Goal: Information Seeking & Learning: Learn about a topic

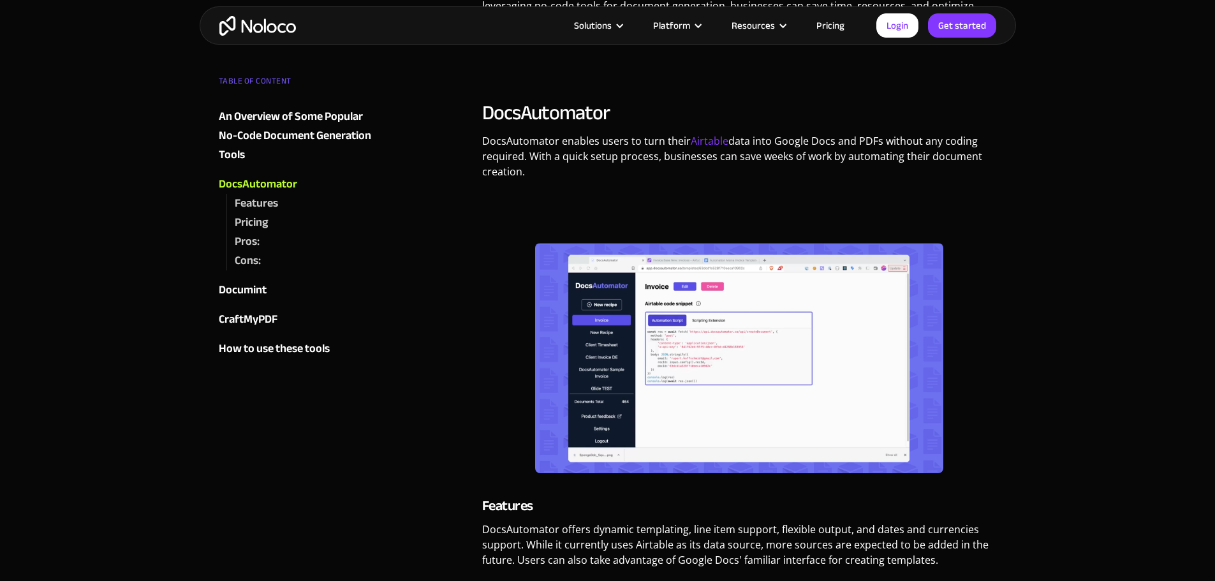
scroll to position [893, 0]
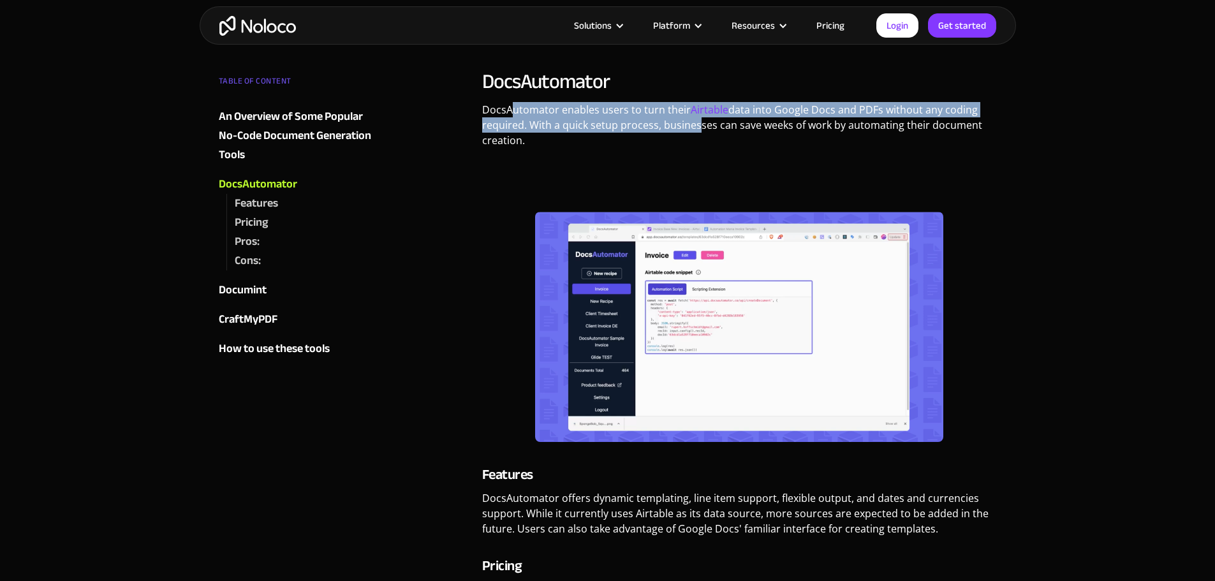
drag, startPoint x: 512, startPoint y: 114, endPoint x: 691, endPoint y: 123, distance: 178.8
click at [691, 123] on p "DocsAutomator enables users to turn their Airtable data into Google Docs and PD…" at bounding box center [739, 129] width 515 height 55
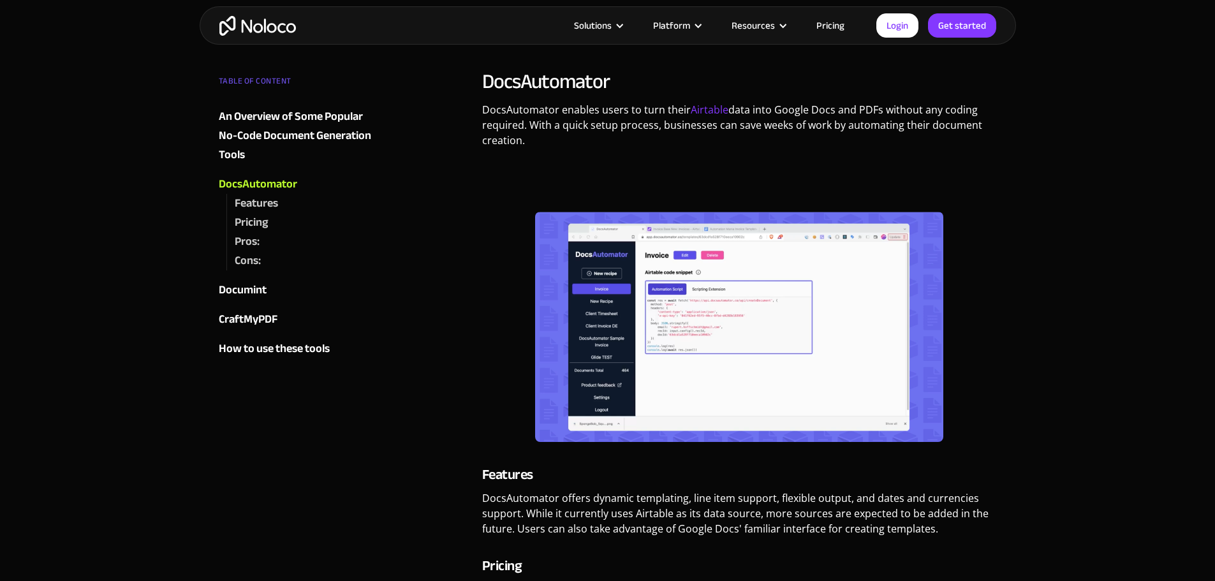
click at [623, 140] on p "DocsAutomator enables users to turn their Airtable data into Google Docs and PD…" at bounding box center [739, 129] width 515 height 55
drag, startPoint x: 677, startPoint y: 125, endPoint x: 893, endPoint y: 138, distance: 216.6
click at [893, 138] on p "DocsAutomator enables users to turn their Airtable data into Google Docs and PD…" at bounding box center [739, 129] width 515 height 55
click at [893, 143] on p "DocsAutomator enables users to turn their Airtable data into Google Docs and PD…" at bounding box center [739, 129] width 515 height 55
drag, startPoint x: 823, startPoint y: 146, endPoint x: 973, endPoint y: 142, distance: 149.3
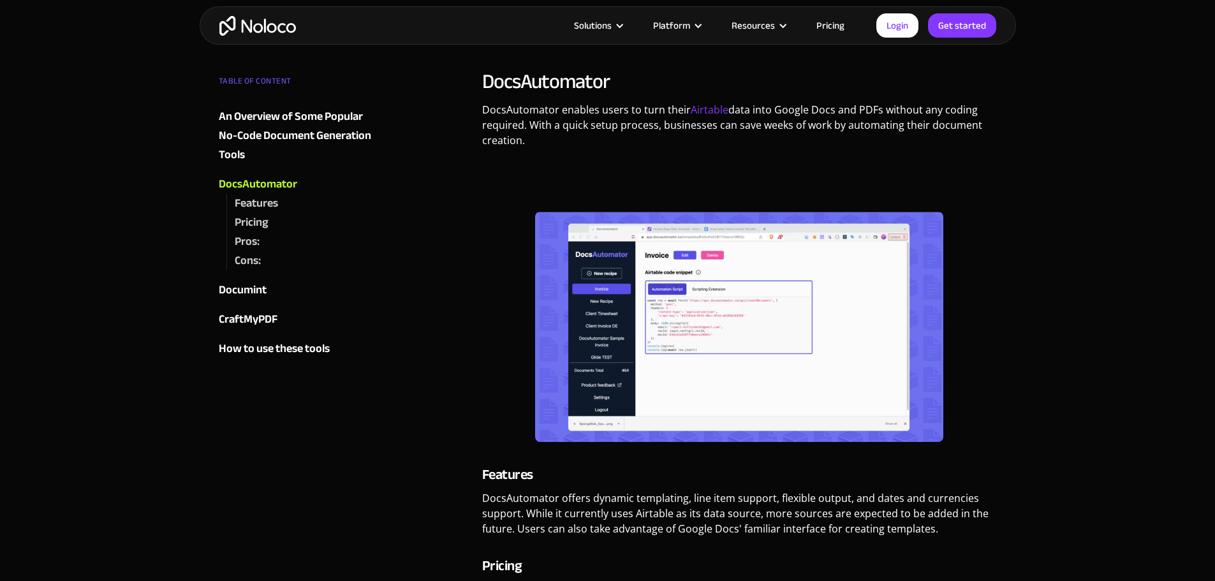
click at [973, 142] on p "DocsAutomator enables users to turn their Airtable data into Google Docs and PD…" at bounding box center [739, 129] width 515 height 55
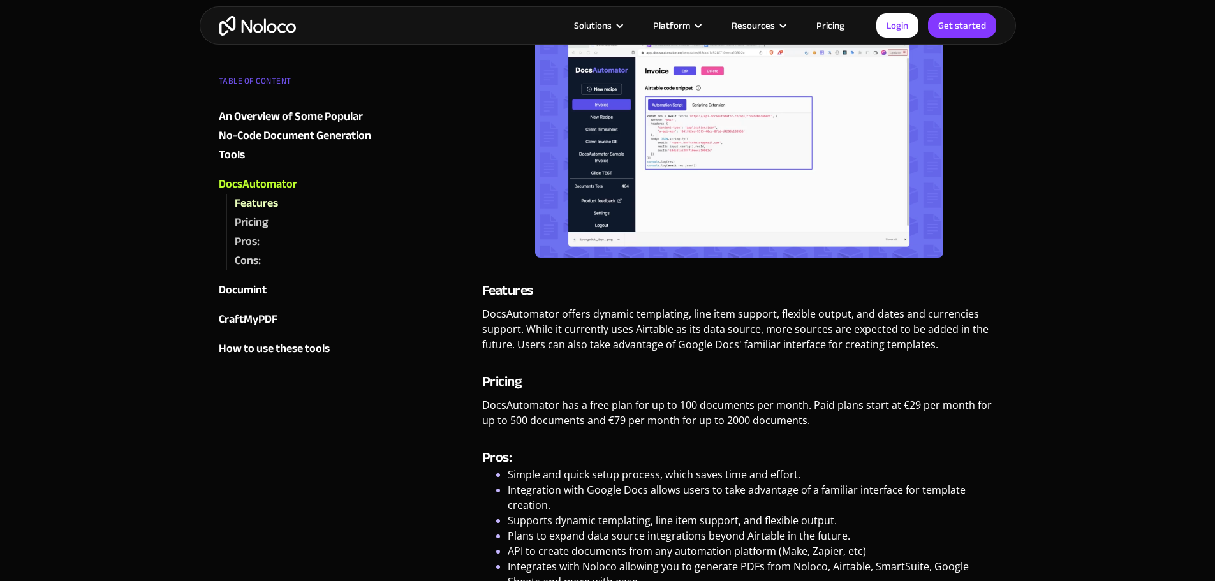
scroll to position [1084, 0]
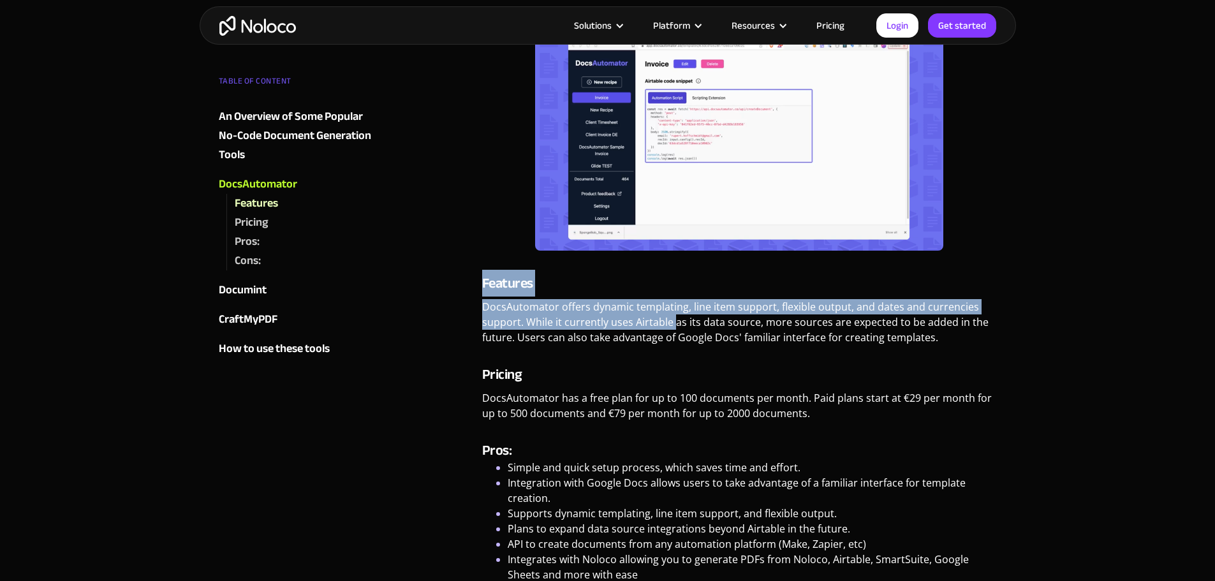
drag, startPoint x: 477, startPoint y: 284, endPoint x: 690, endPoint y: 317, distance: 215.5
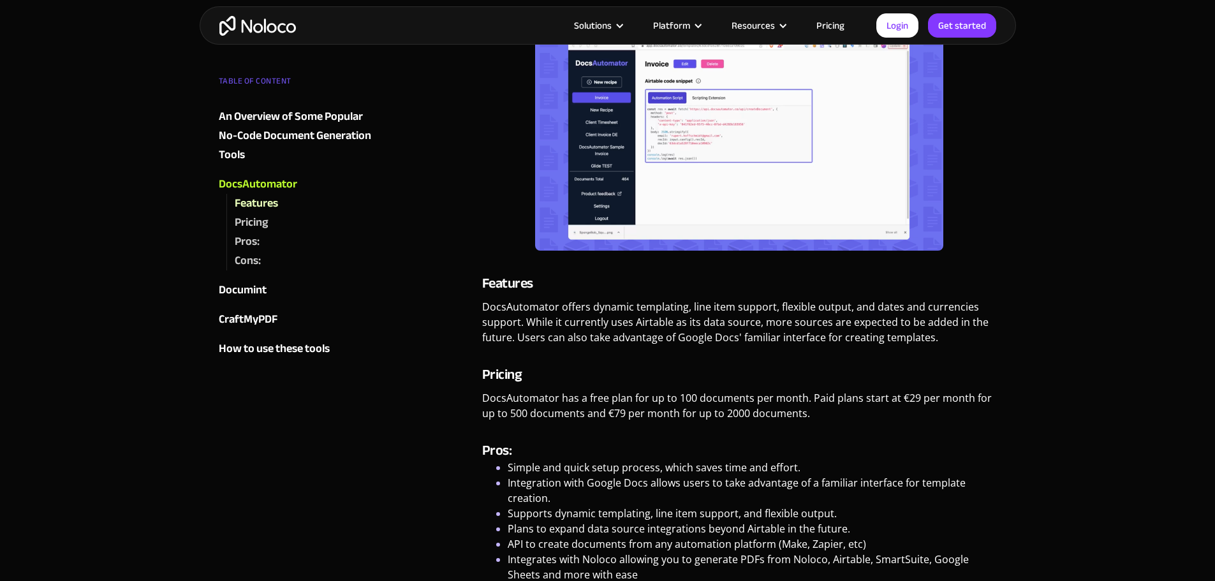
click at [723, 316] on p "DocsAutomator offers dynamic templating, line item support, flexible output, an…" at bounding box center [739, 326] width 515 height 55
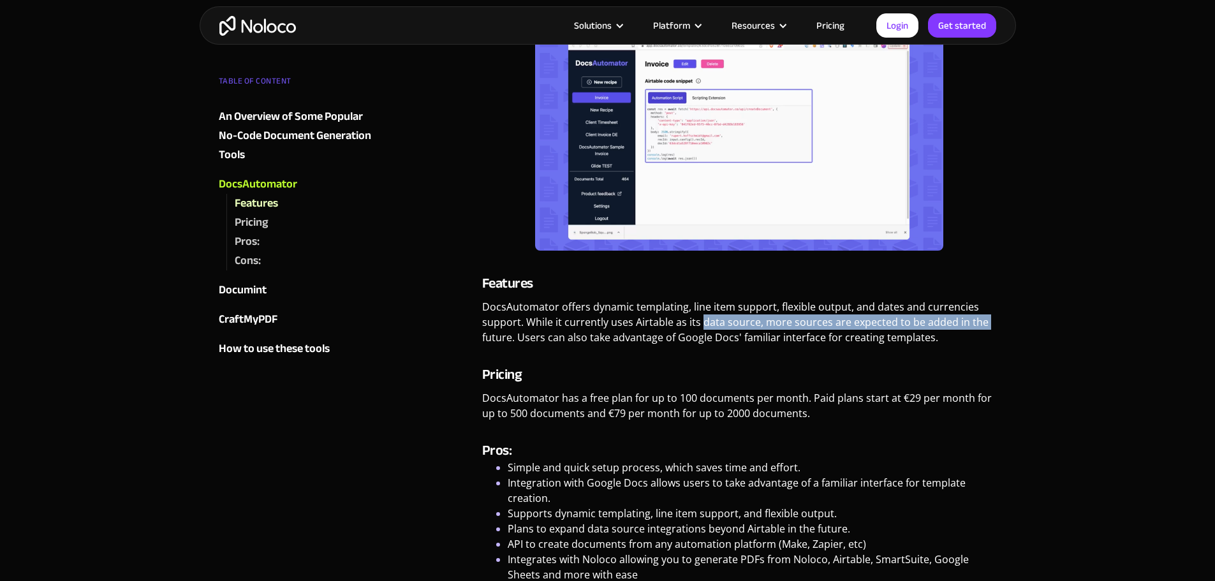
drag, startPoint x: 473, startPoint y: 332, endPoint x: 702, endPoint y: 323, distance: 229.1
click at [702, 323] on p "DocsAutomator offers dynamic templating, line item support, flexible output, an…" at bounding box center [739, 326] width 515 height 55
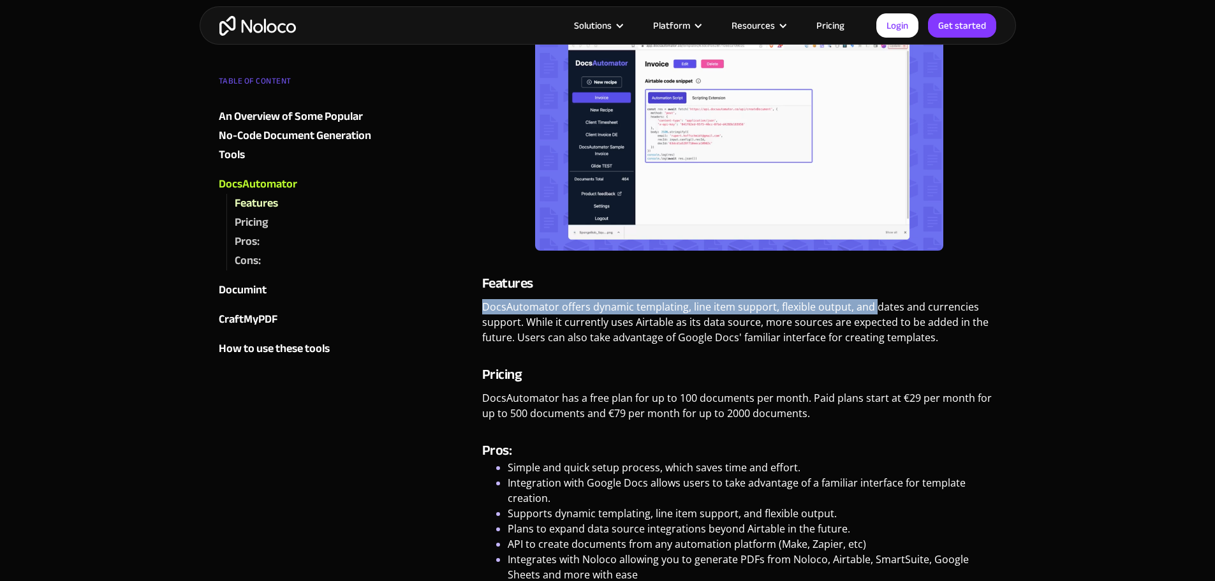
drag, startPoint x: 469, startPoint y: 311, endPoint x: 871, endPoint y: 298, distance: 402.0
click at [855, 302] on p "DocsAutomator offers dynamic templating, line item support, flexible output, an…" at bounding box center [739, 326] width 515 height 55
drag, startPoint x: 570, startPoint y: 295, endPoint x: 892, endPoint y: 296, distance: 322.7
click at [892, 296] on div "Features DocsAutomator offers dynamic templating, line item support, flexible o…" at bounding box center [739, 314] width 515 height 81
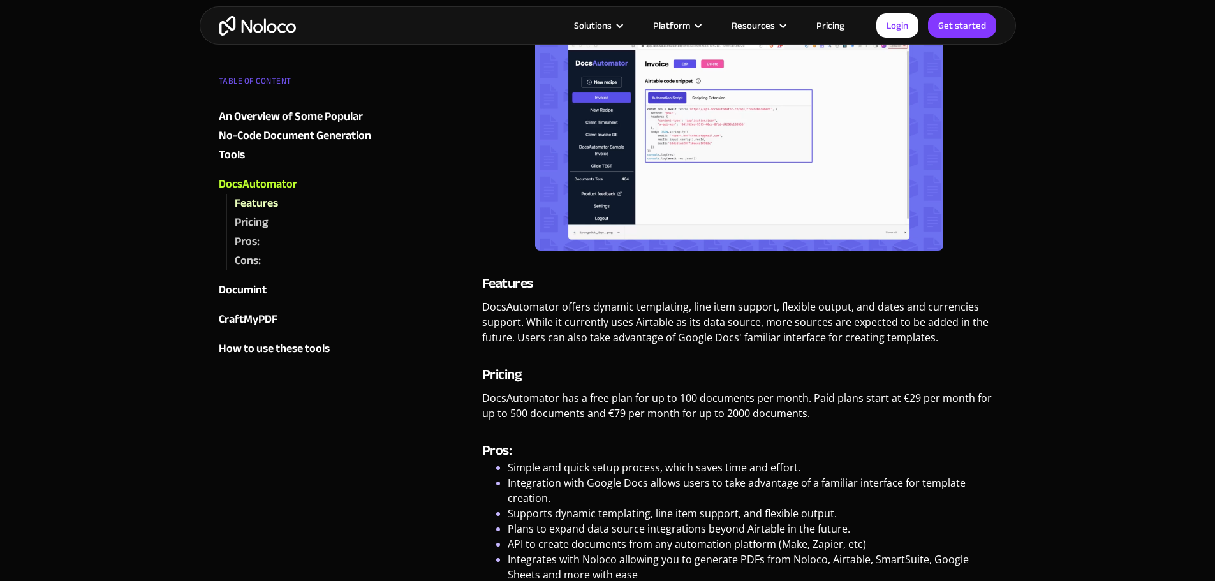
click at [818, 321] on p "DocsAutomator offers dynamic templating, line item support, flexible output, an…" at bounding box center [739, 326] width 515 height 55
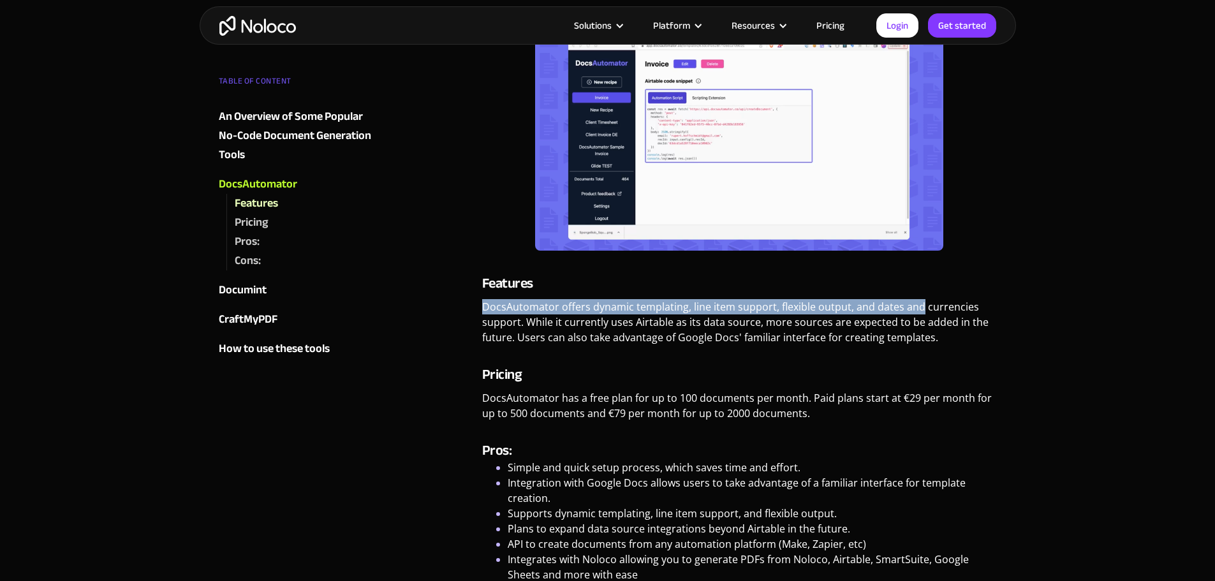
drag, startPoint x: 665, startPoint y: 292, endPoint x: 918, endPoint y: 294, distance: 253.2
click at [918, 294] on div "Features DocsAutomator offers dynamic templating, line item support, flexible o…" at bounding box center [739, 314] width 515 height 81
click at [895, 311] on p "DocsAutomator offers dynamic templating, line item support, flexible output, an…" at bounding box center [739, 326] width 515 height 55
drag, startPoint x: 781, startPoint y: 301, endPoint x: 994, endPoint y: 289, distance: 214.0
click at [994, 289] on div "Features DocsAutomator offers dynamic templating, line item support, flexible o…" at bounding box center [739, 314] width 515 height 81
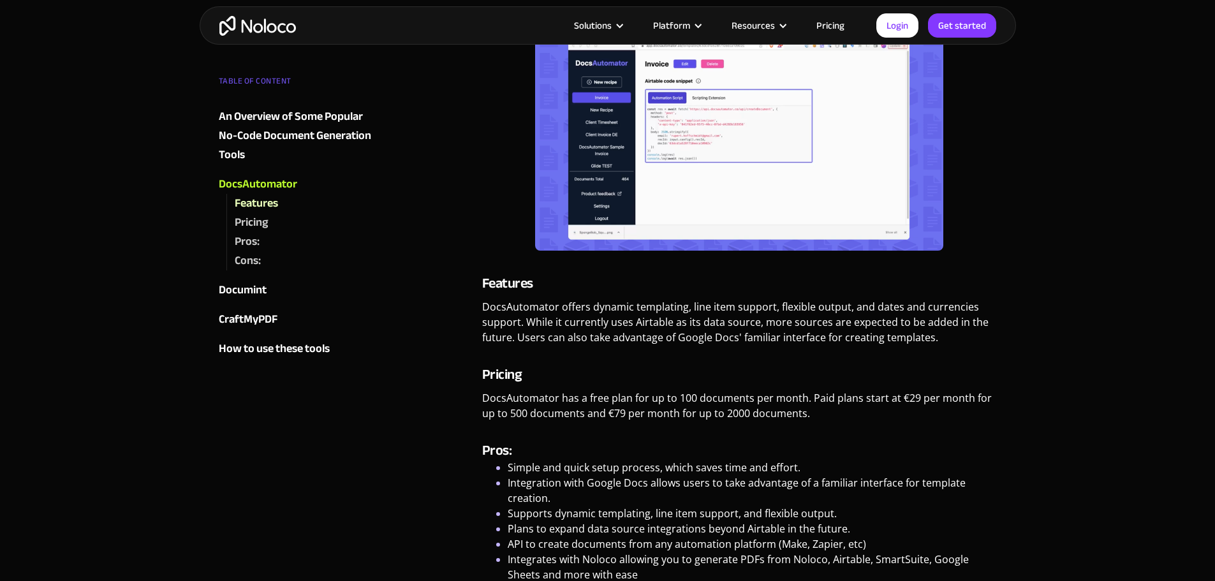
click at [939, 326] on p "DocsAutomator offers dynamic templating, line item support, flexible output, an…" at bounding box center [739, 326] width 515 height 55
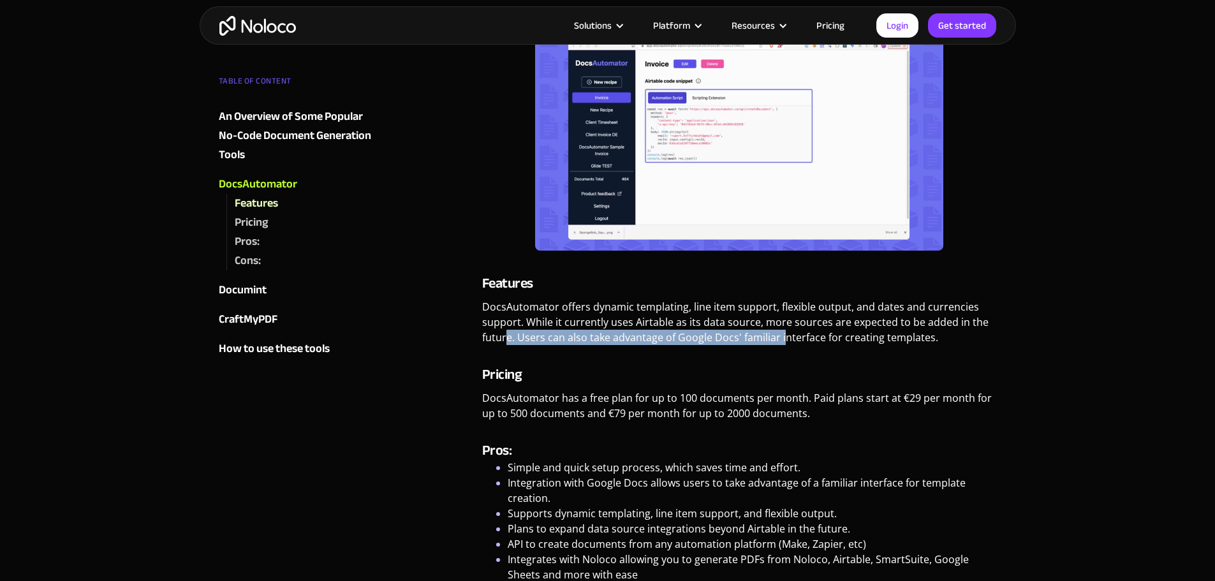
drag, startPoint x: 504, startPoint y: 330, endPoint x: 780, endPoint y: 343, distance: 275.8
click at [780, 343] on p "DocsAutomator offers dynamic templating, line item support, flexible output, an…" at bounding box center [739, 326] width 515 height 55
click at [721, 350] on p "DocsAutomator offers dynamic templating, line item support, flexible output, an…" at bounding box center [739, 326] width 515 height 55
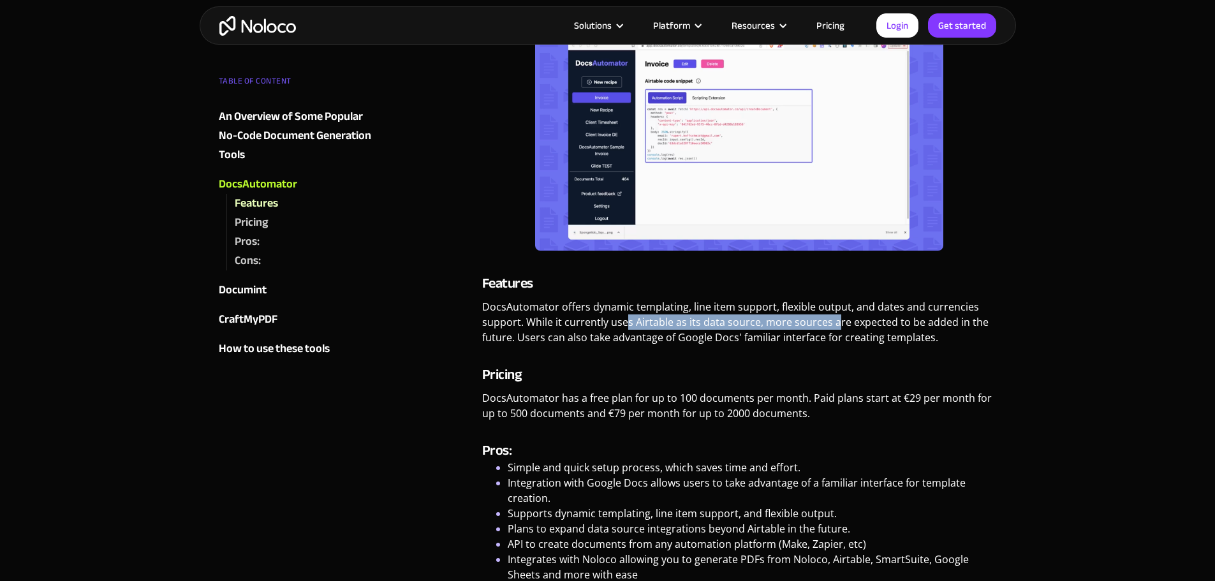
drag, startPoint x: 728, startPoint y: 322, endPoint x: 827, endPoint y: 332, distance: 99.3
click at [835, 325] on p "DocsAutomator offers dynamic templating, line item support, flexible output, an…" at bounding box center [739, 326] width 515 height 55
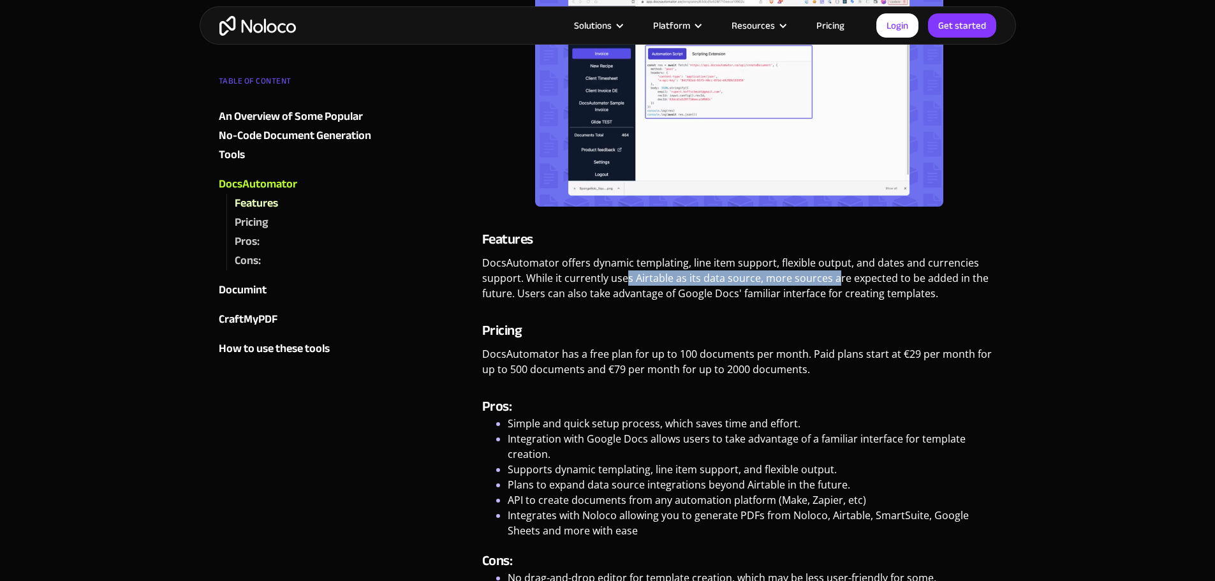
scroll to position [1148, 0]
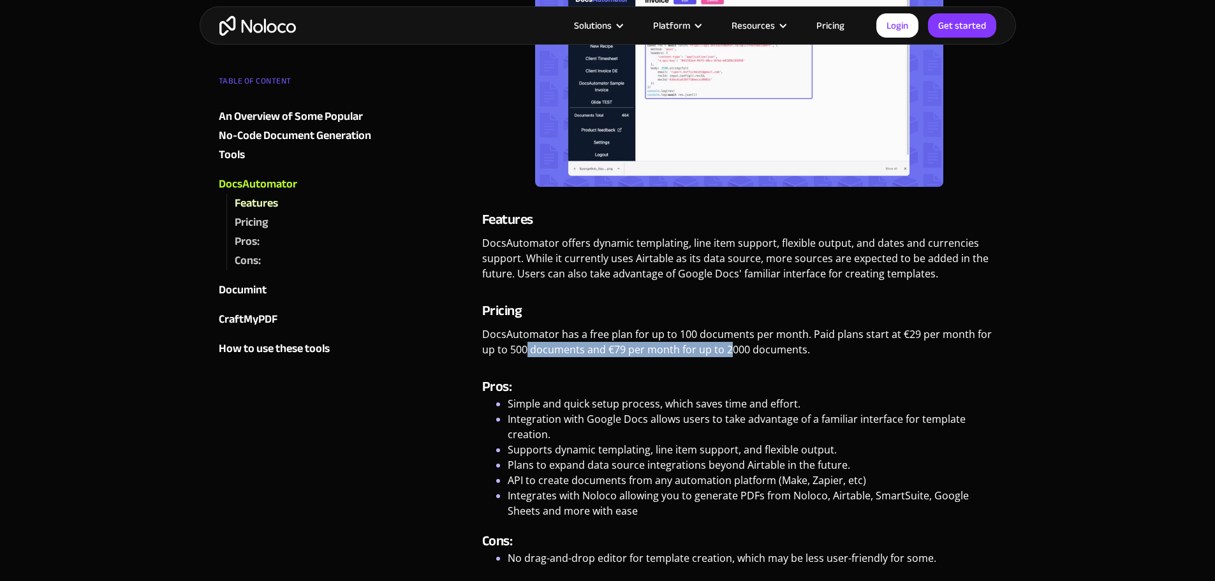
drag, startPoint x: 527, startPoint y: 344, endPoint x: 716, endPoint y: 351, distance: 188.9
click at [727, 345] on p "DocsAutomator has a free plan for up to 100 documents per month. Paid plans sta…" at bounding box center [739, 347] width 515 height 40
click at [621, 370] on div "DocsAutomator DocsAutomator enables users to turn their Airtable data into Goog…" at bounding box center [739, 442] width 515 height 1257
drag, startPoint x: 666, startPoint y: 344, endPoint x: 859, endPoint y: 347, distance: 193.3
click at [859, 344] on p "DocsAutomator has a free plan for up to 100 documents per month. Paid plans sta…" at bounding box center [739, 347] width 515 height 40
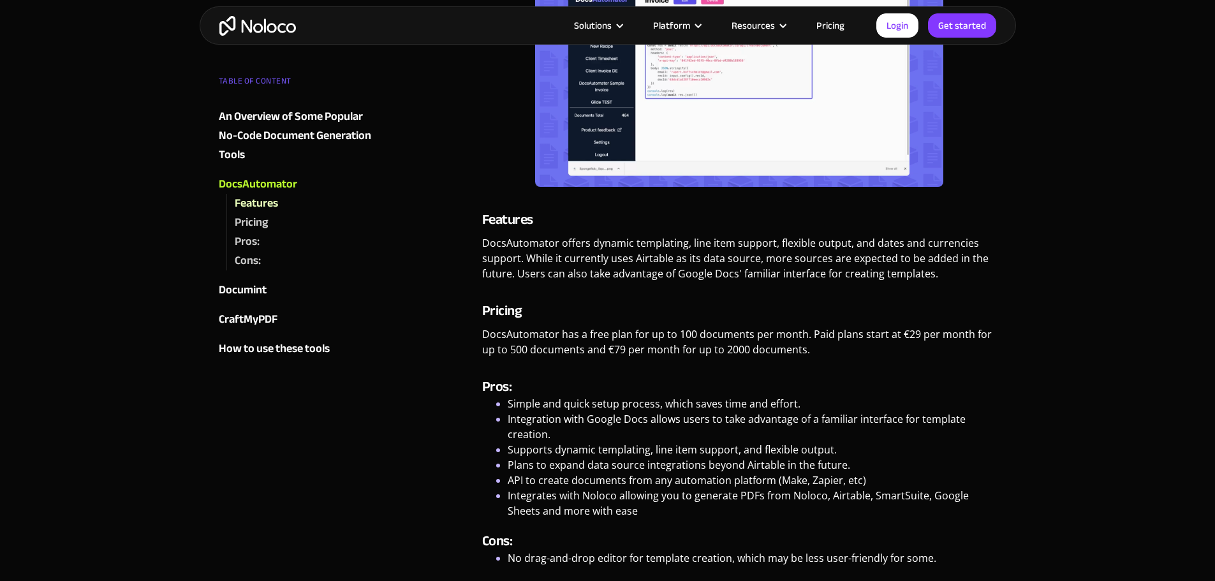
click at [807, 372] on div "DocsAutomator DocsAutomator enables users to turn their Airtable data into Goog…" at bounding box center [739, 442] width 515 height 1257
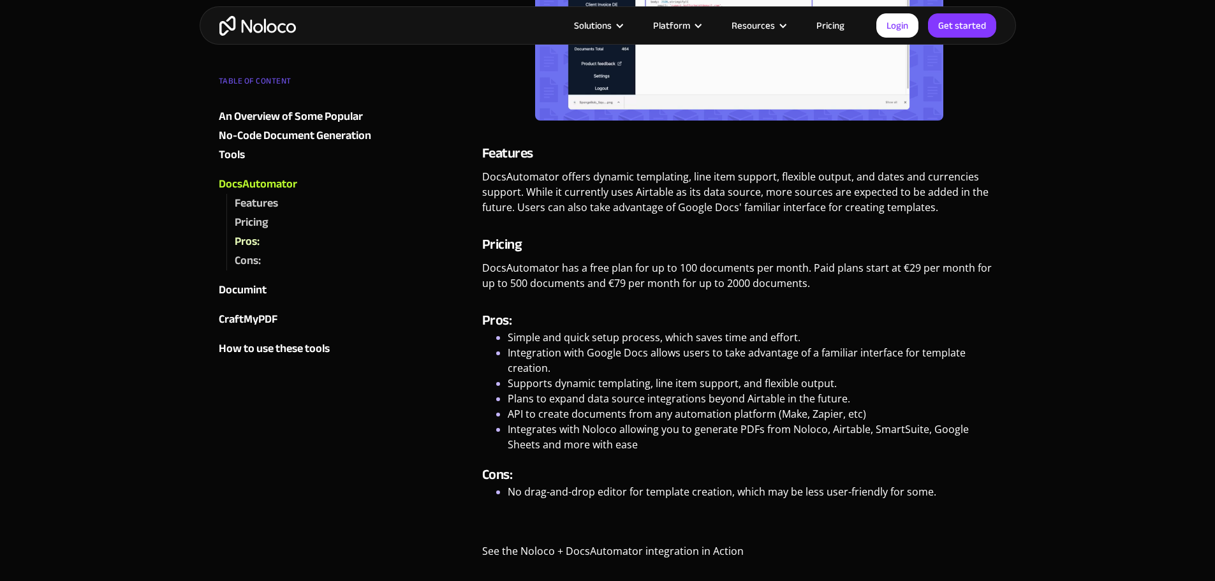
scroll to position [1339, 0]
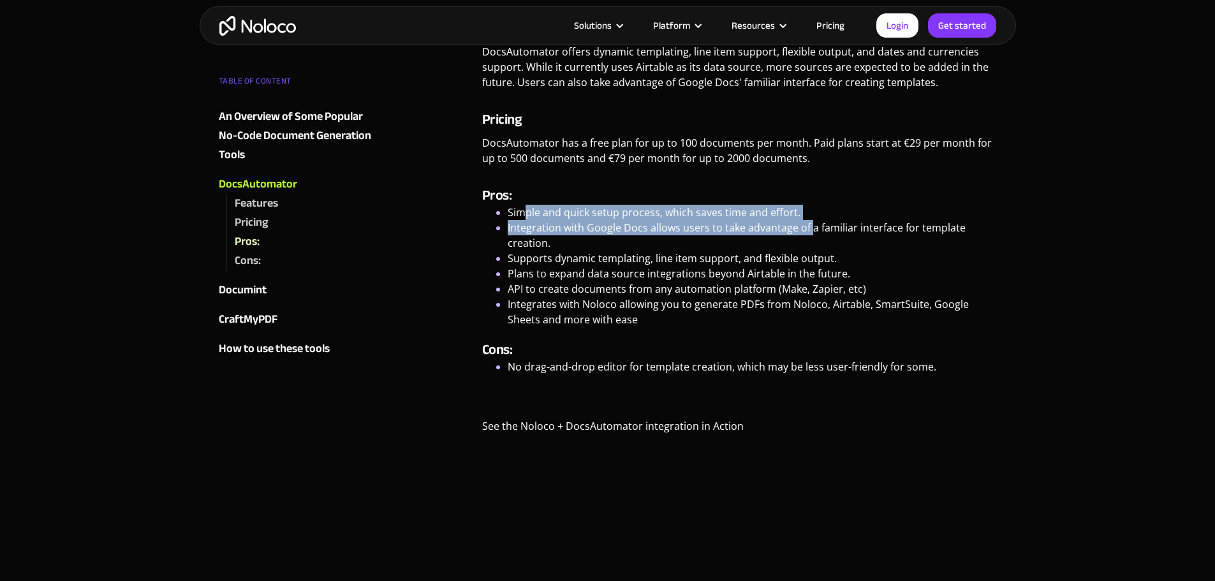
drag, startPoint x: 523, startPoint y: 205, endPoint x: 812, endPoint y: 223, distance: 290.1
click at [812, 223] on ul "Simple and quick setup process, which saves time and effort. Integration with G…" at bounding box center [739, 266] width 515 height 122
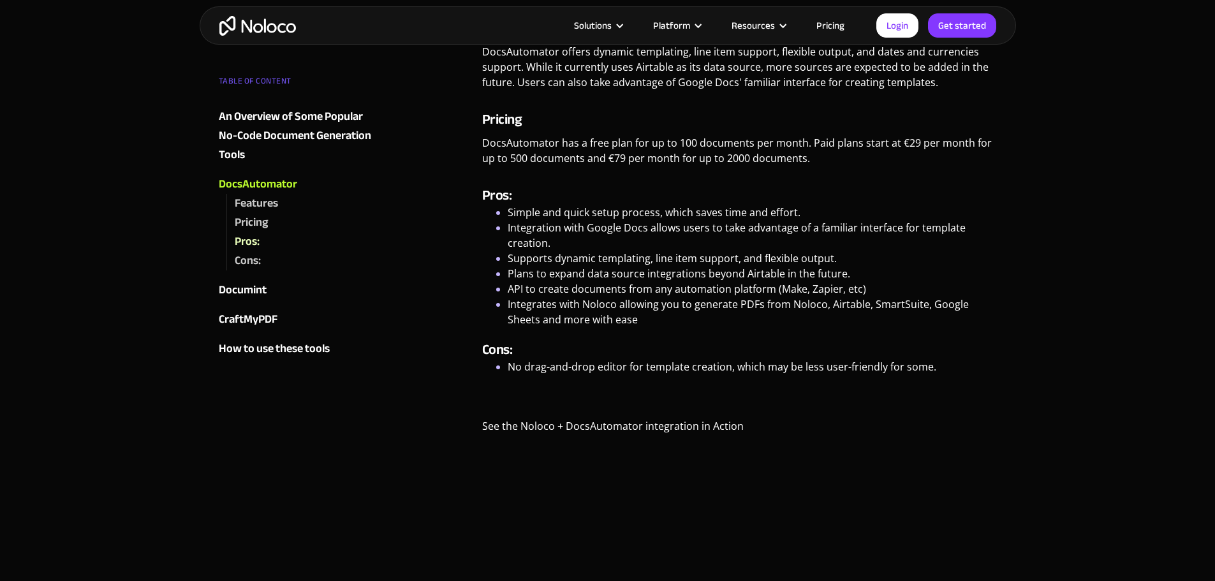
click at [781, 248] on li "Integration with Google Docs allows users to take advantage of a familiar inter…" at bounding box center [752, 235] width 489 height 31
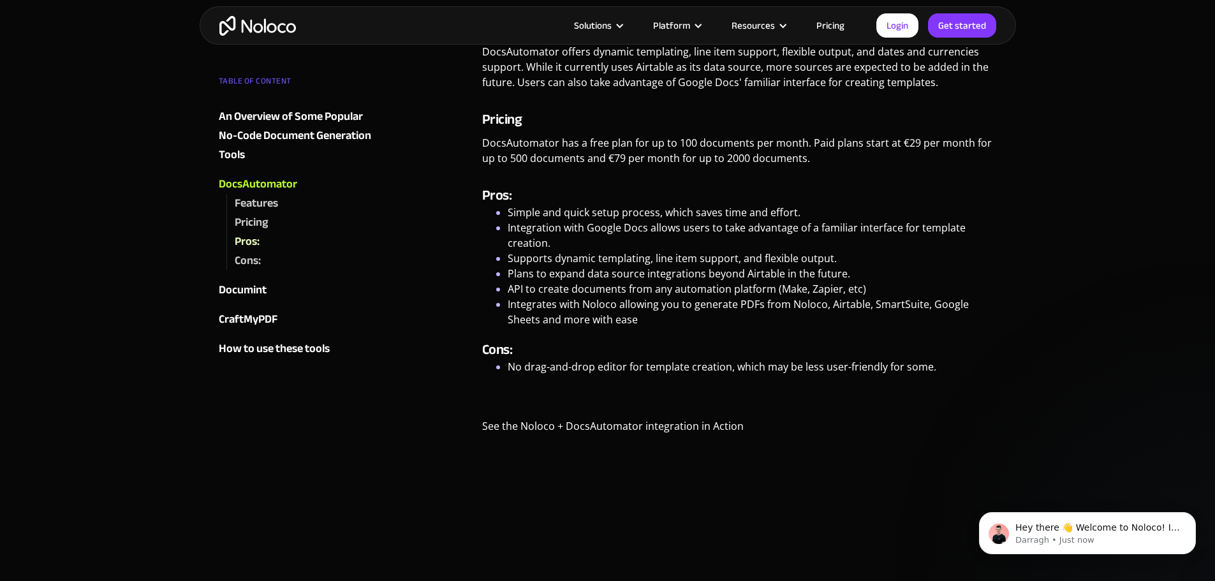
scroll to position [0, 0]
drag, startPoint x: 1043, startPoint y: 382, endPoint x: 1099, endPoint y: 379, distance: 56.8
click at [883, 399] on p "‍" at bounding box center [739, 399] width 515 height 25
drag, startPoint x: 686, startPoint y: 363, endPoint x: 966, endPoint y: 361, distance: 280.6
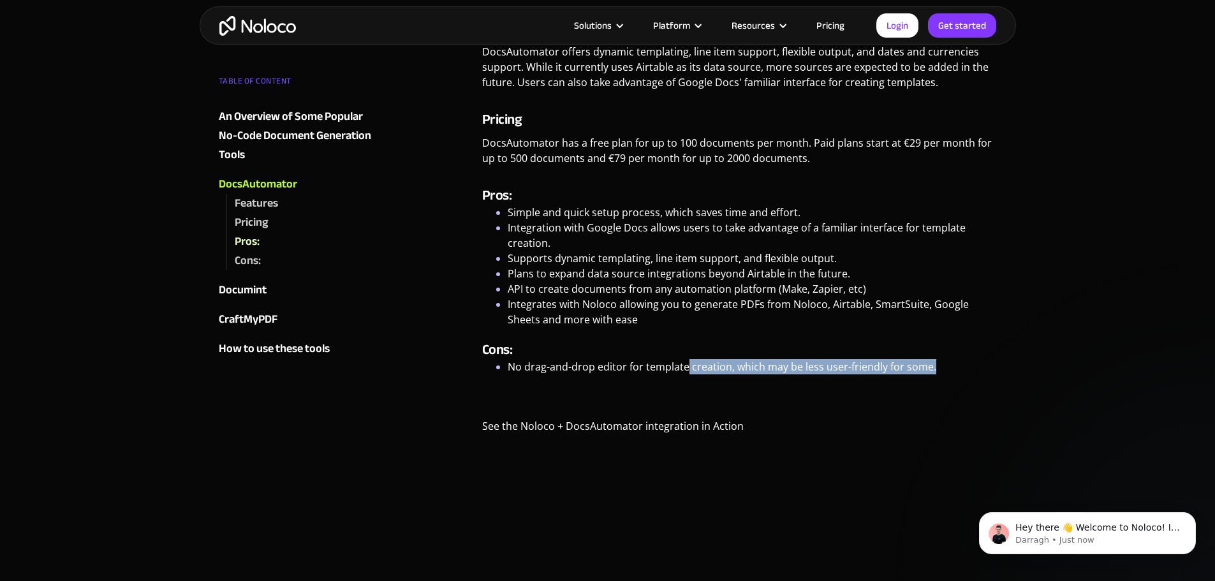
click at [966, 361] on li "No drag-and-drop editor for template creation, which may be less user-friendly …" at bounding box center [752, 366] width 489 height 15
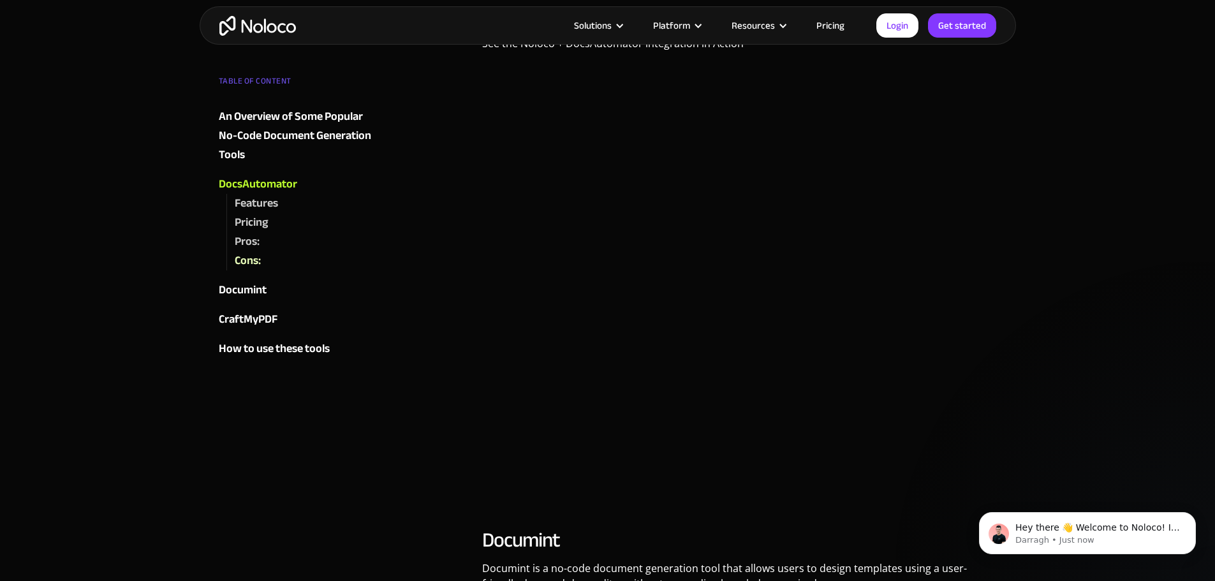
scroll to position [2041, 0]
